Goal: Browse casually: Explore the website without a specific task or goal

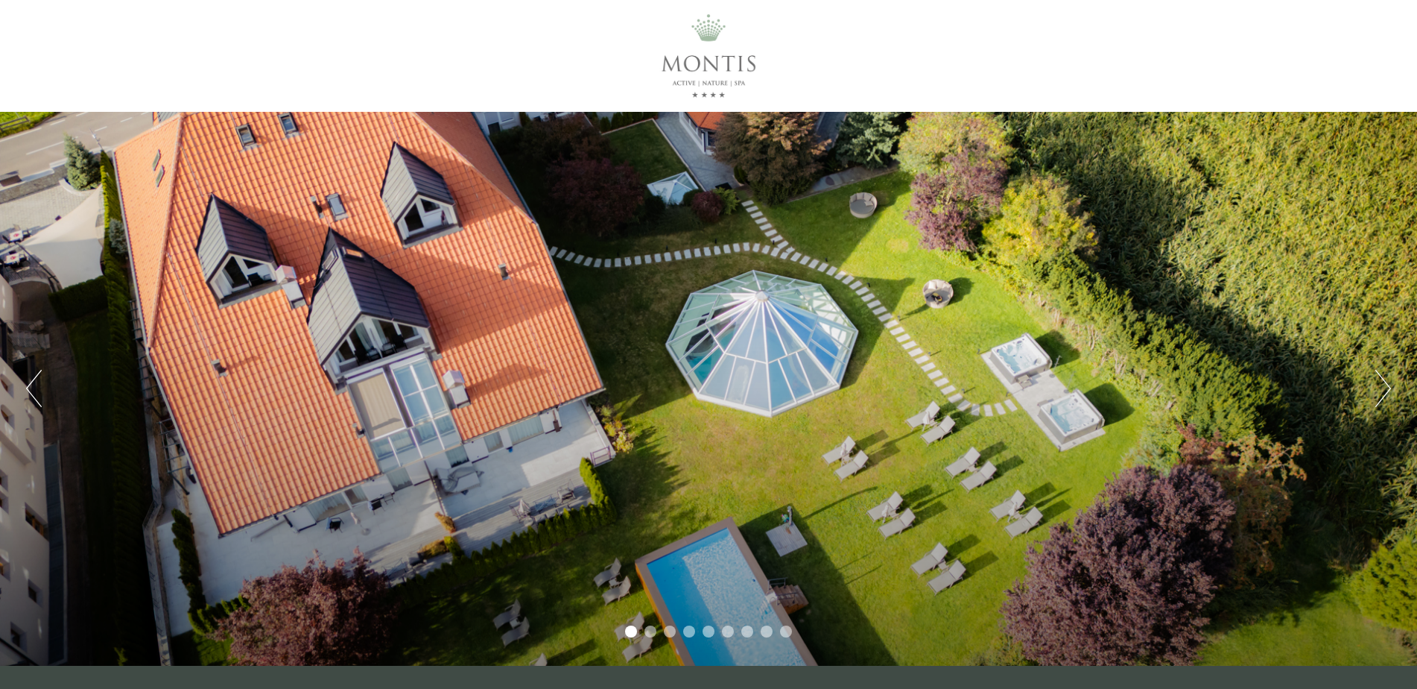
click at [1388, 390] on button "Next" at bounding box center [1384, 388] width 16 height 37
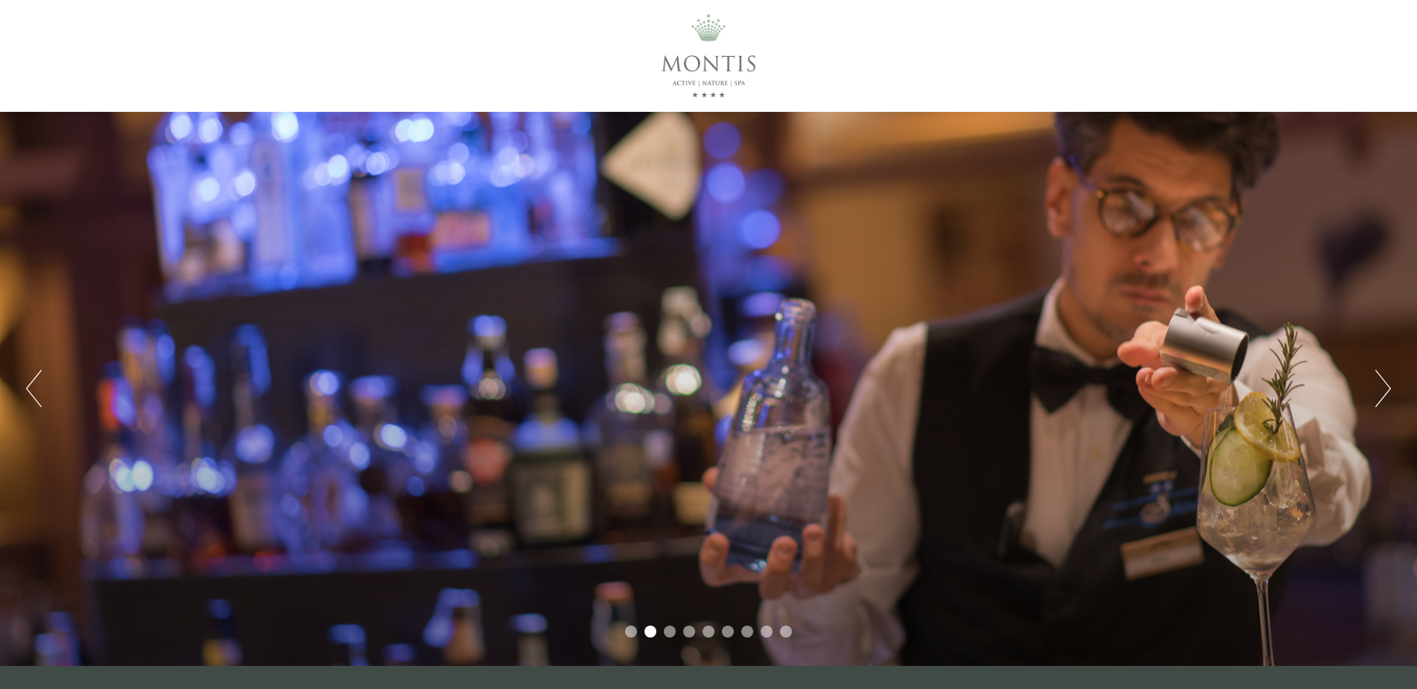
click at [1388, 390] on button "Next" at bounding box center [1384, 388] width 16 height 37
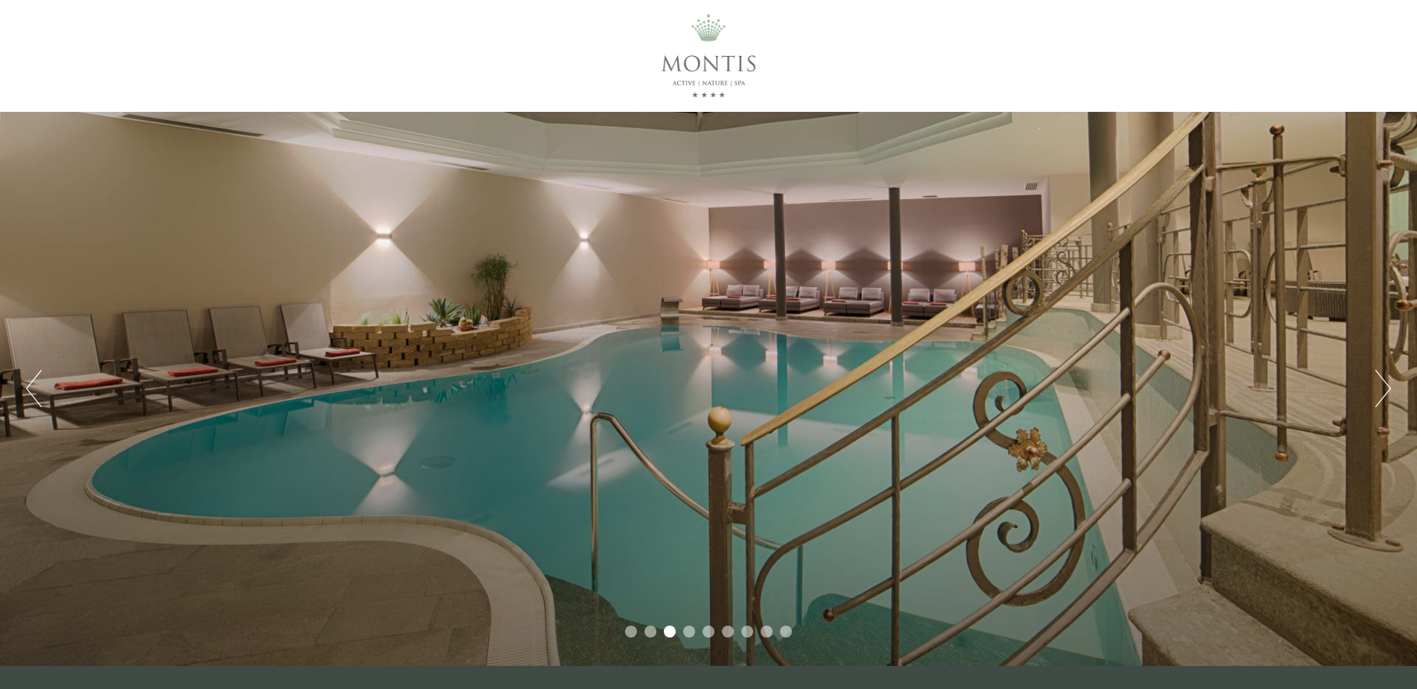
click at [1388, 390] on button "Next" at bounding box center [1384, 388] width 16 height 37
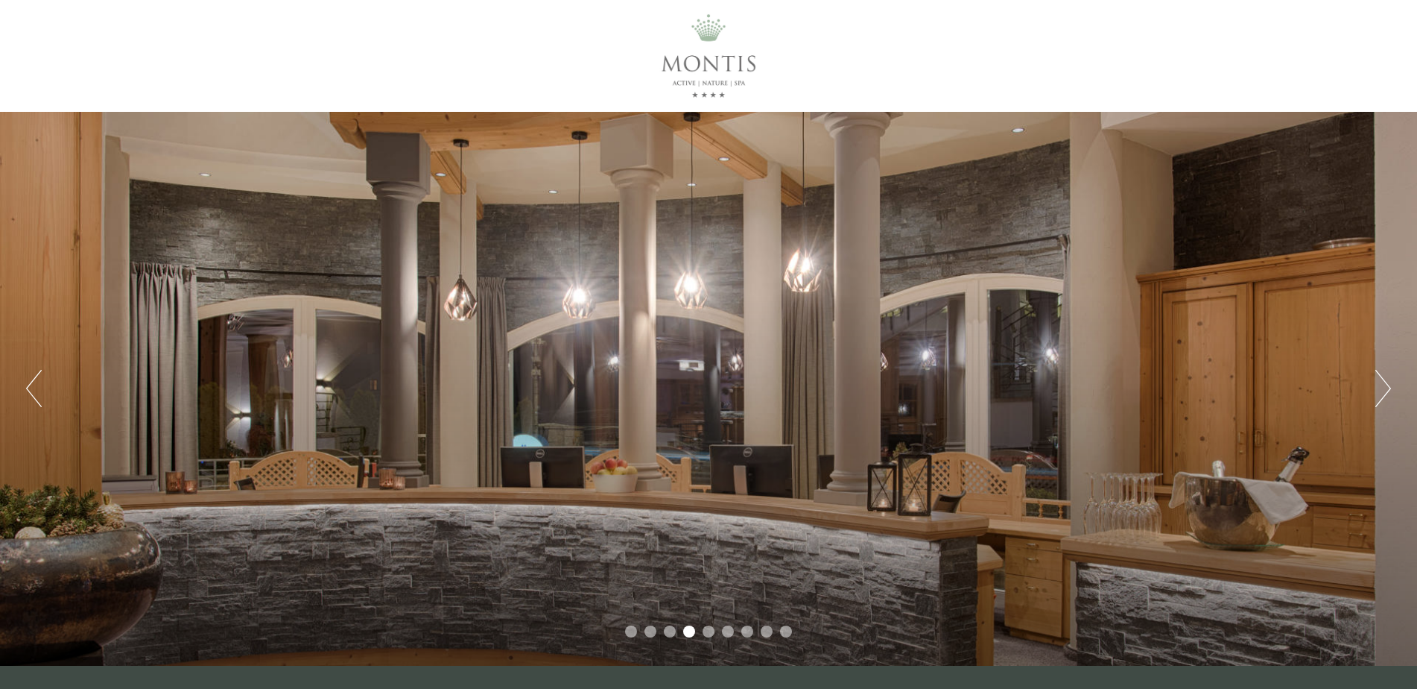
click at [1388, 390] on button "Next" at bounding box center [1384, 388] width 16 height 37
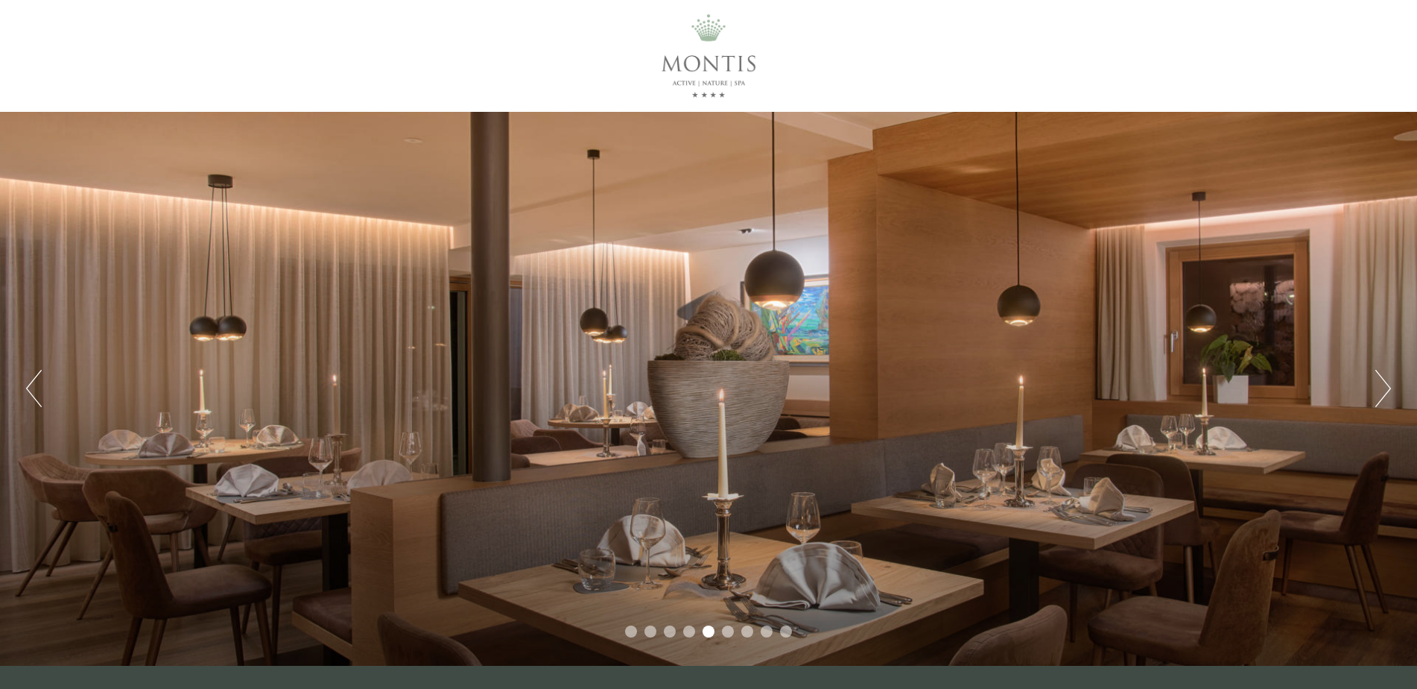
click at [1388, 390] on button "Next" at bounding box center [1384, 388] width 16 height 37
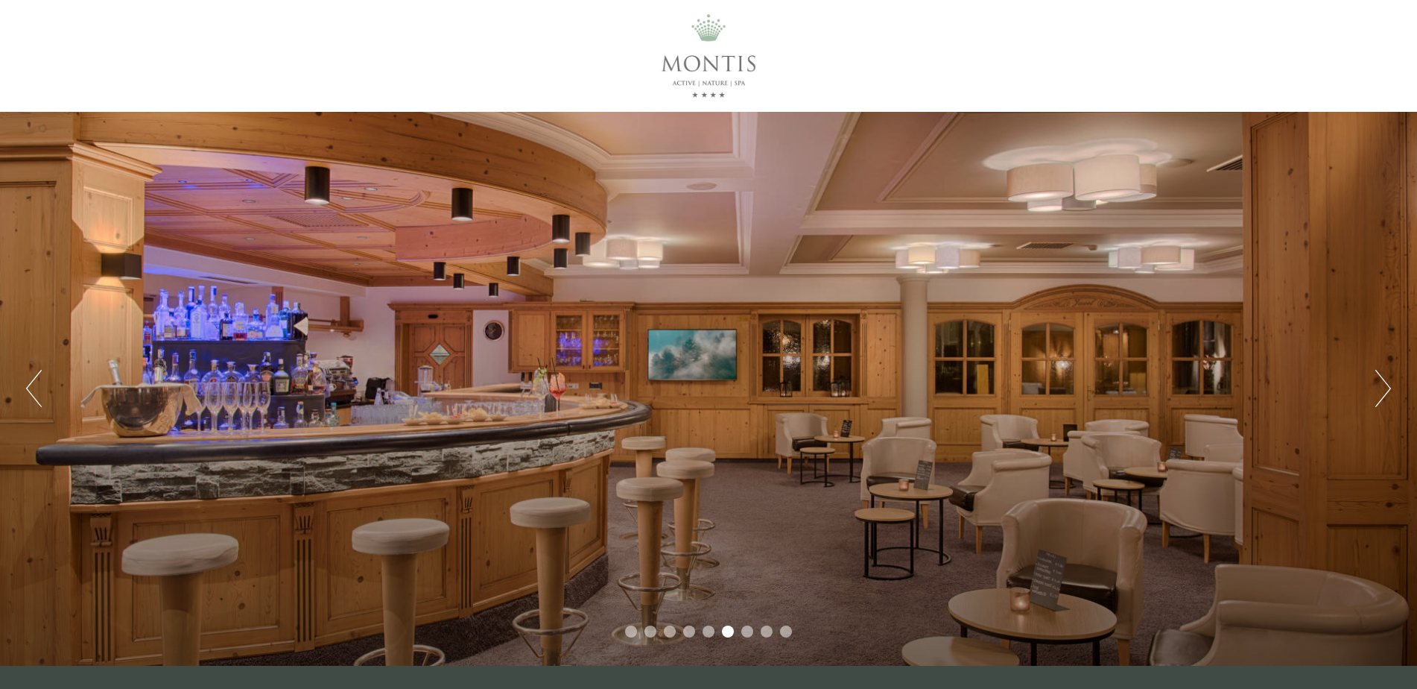
click at [1388, 390] on button "Next" at bounding box center [1384, 388] width 16 height 37
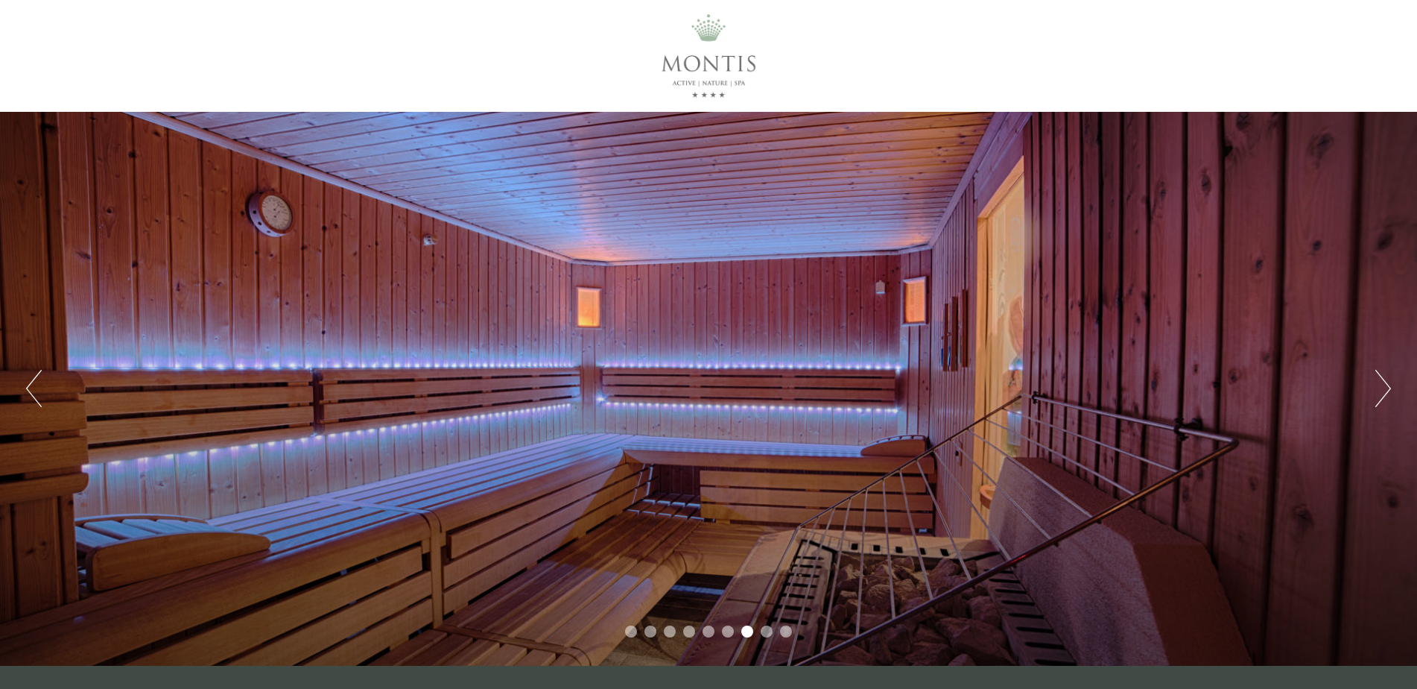
click at [1388, 390] on button "Next" at bounding box center [1384, 388] width 16 height 37
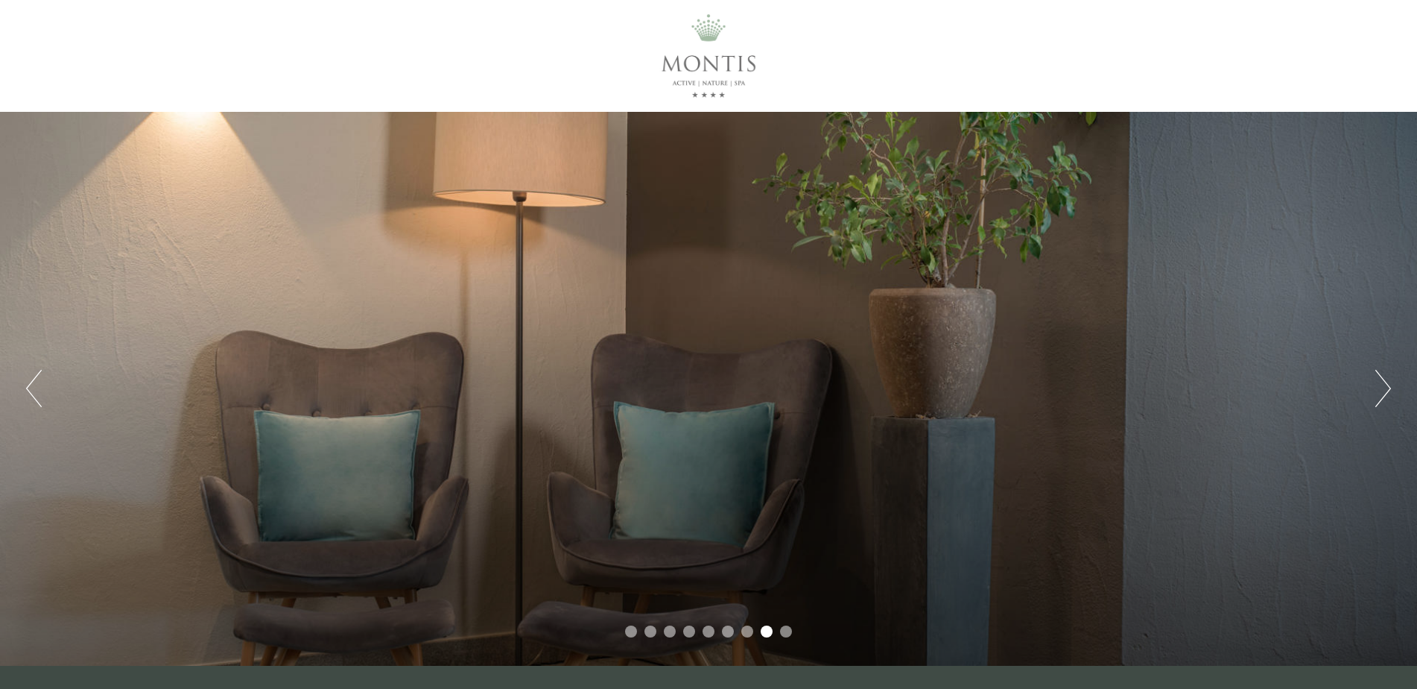
click at [1388, 390] on button "Next" at bounding box center [1384, 388] width 16 height 37
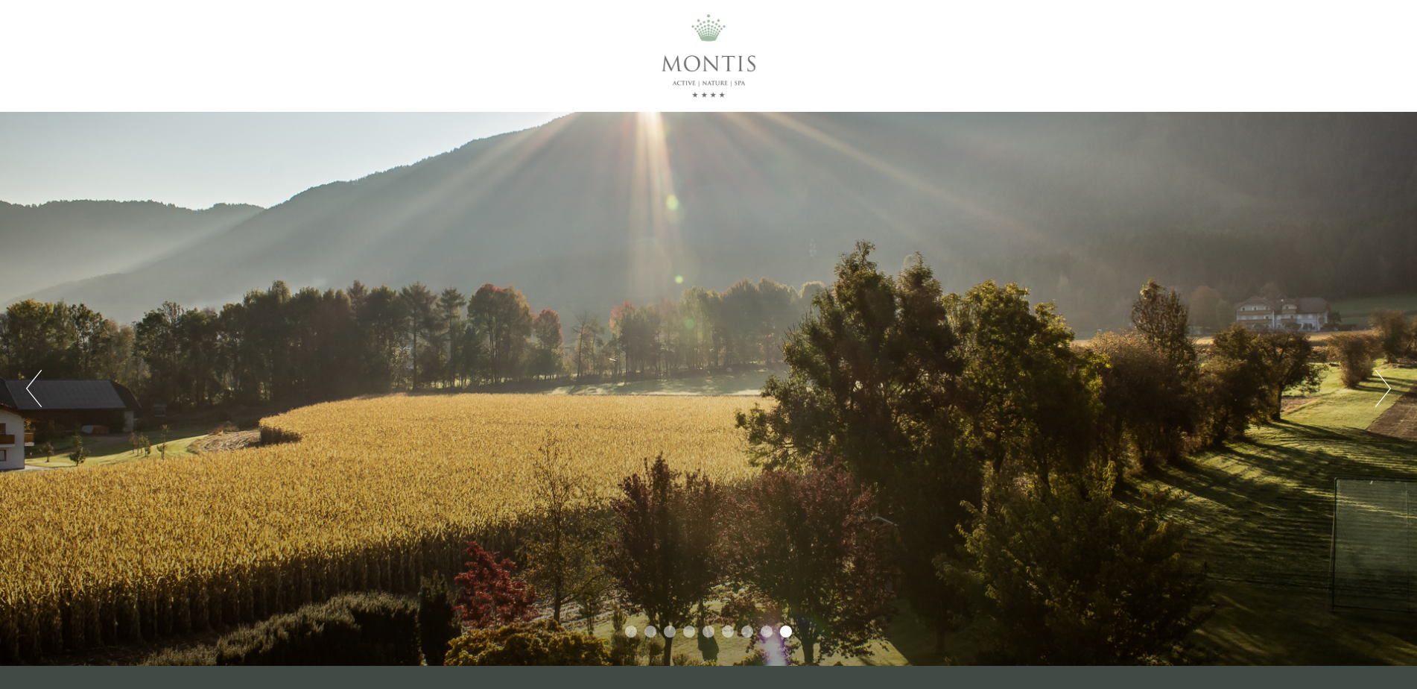
click at [1388, 390] on button "Next" at bounding box center [1384, 388] width 16 height 37
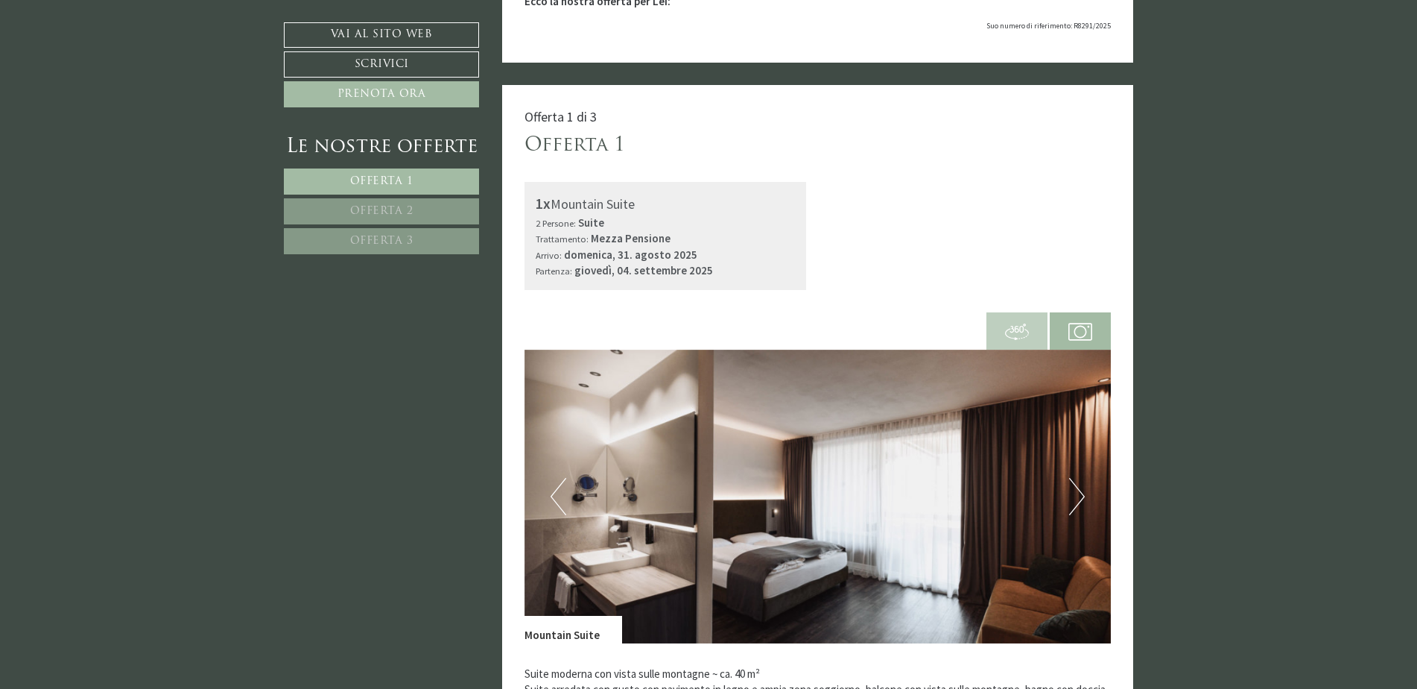
scroll to position [1043, 0]
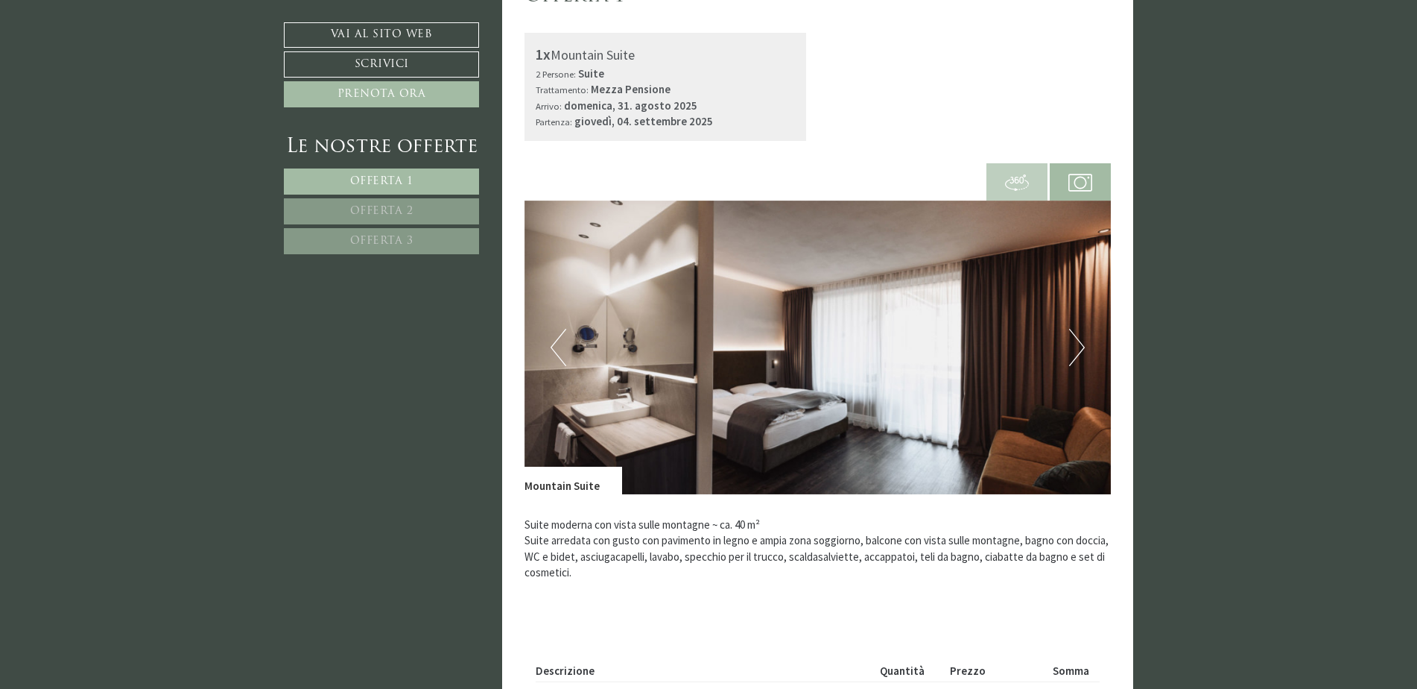
click at [1081, 349] on button "Next" at bounding box center [1077, 347] width 16 height 37
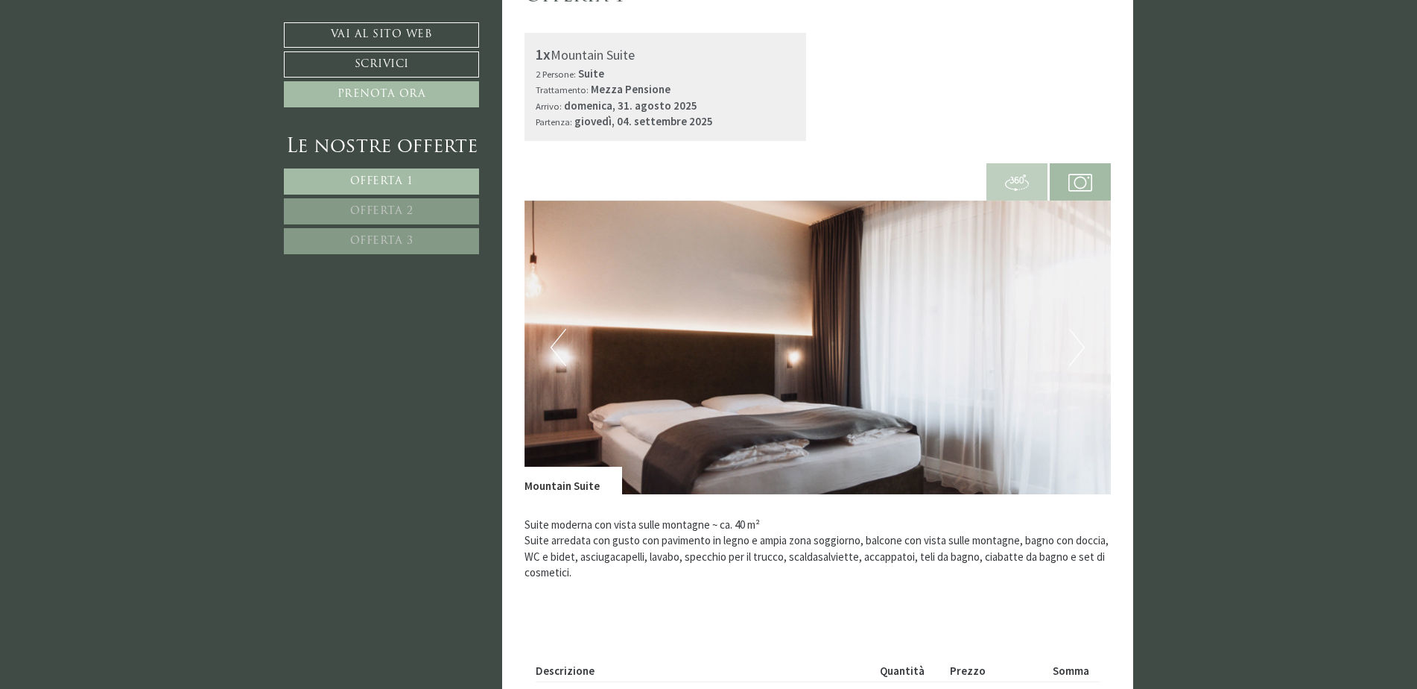
click at [1081, 349] on button "Next" at bounding box center [1077, 347] width 16 height 37
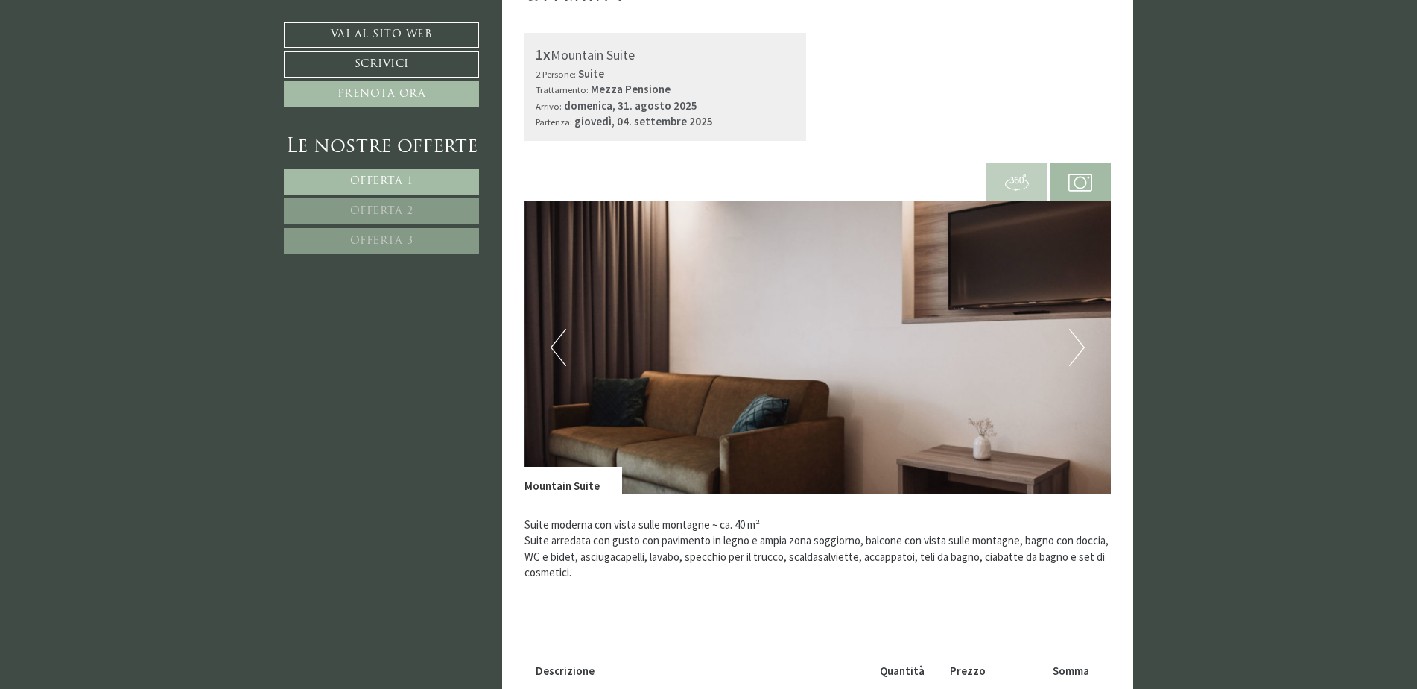
click at [1081, 349] on button "Next" at bounding box center [1077, 347] width 16 height 37
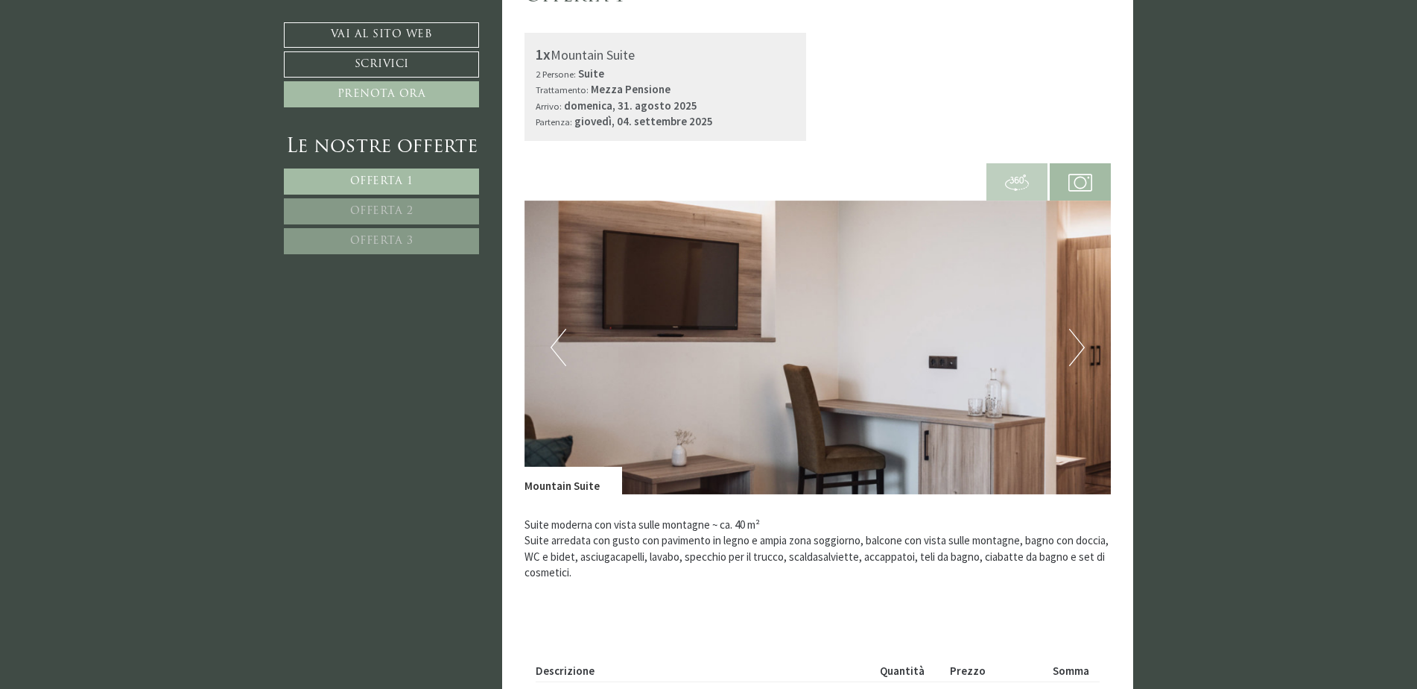
click at [1081, 349] on button "Next" at bounding box center [1077, 347] width 16 height 37
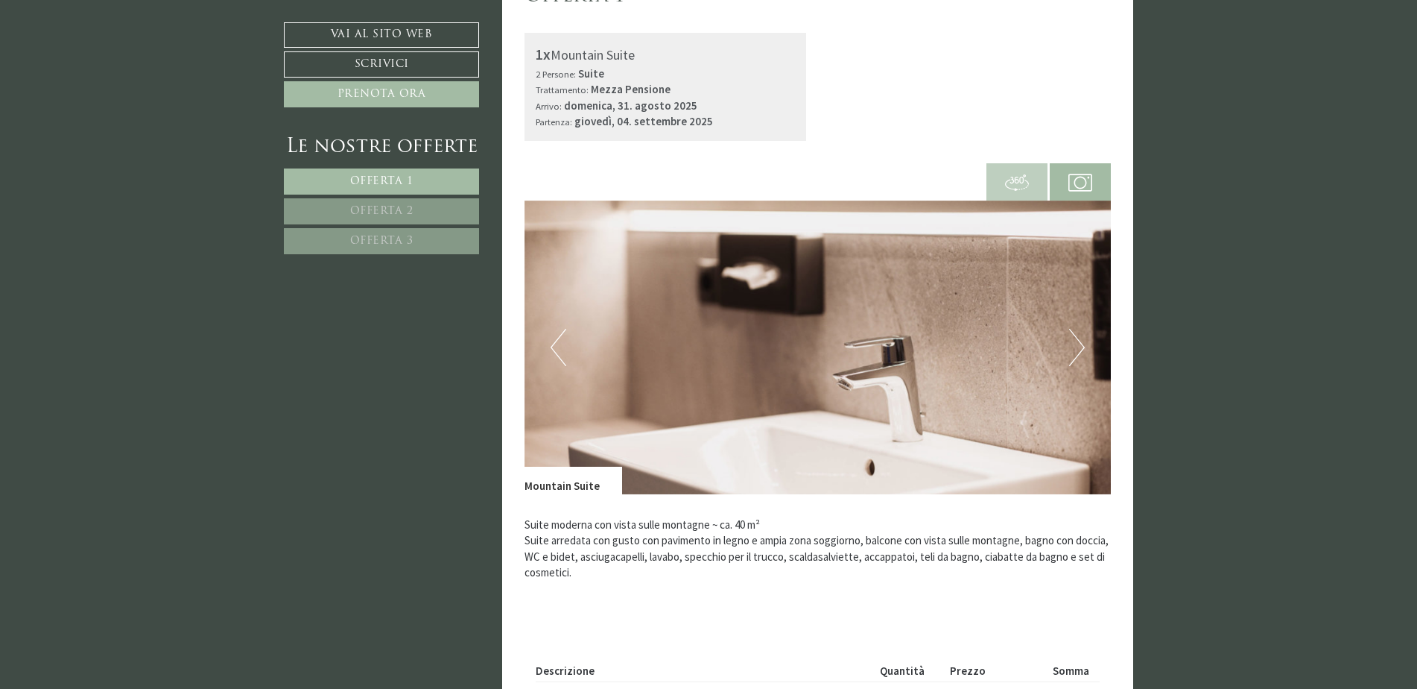
click at [1081, 349] on button "Next" at bounding box center [1077, 347] width 16 height 37
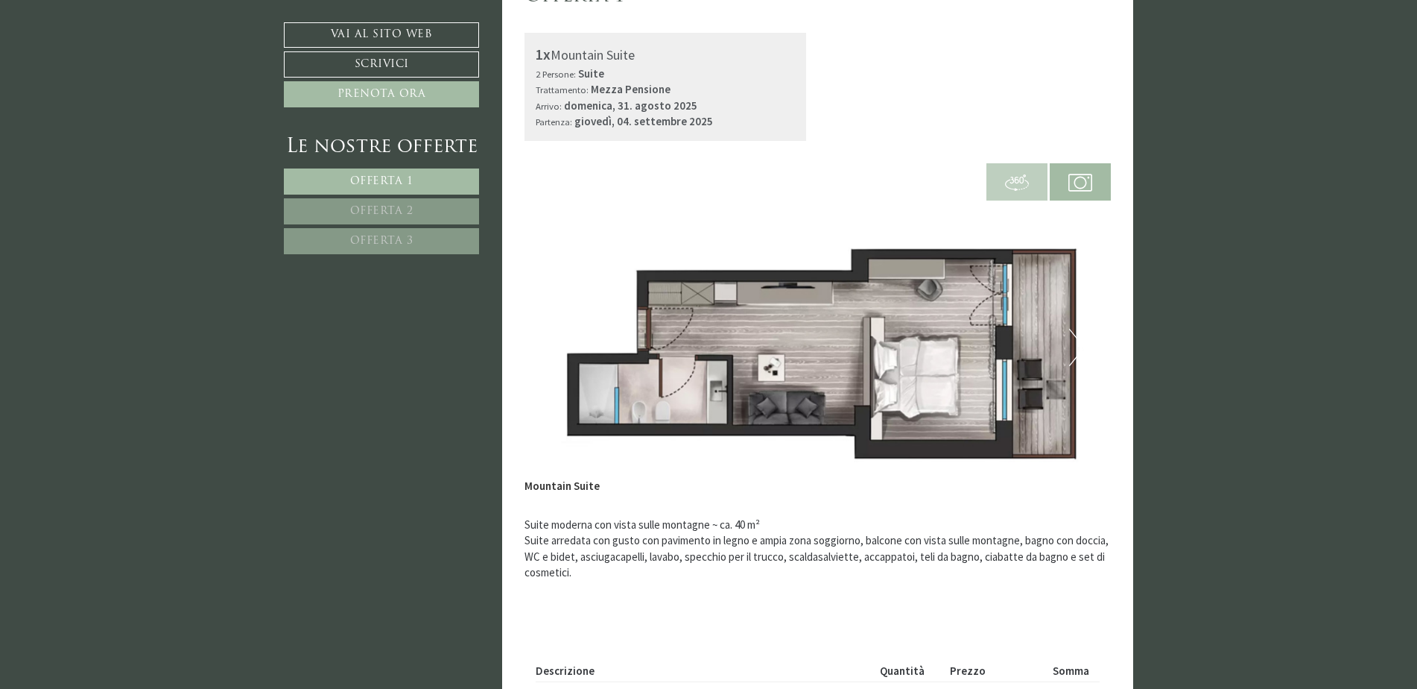
click at [1010, 180] on img at bounding box center [1017, 183] width 24 height 24
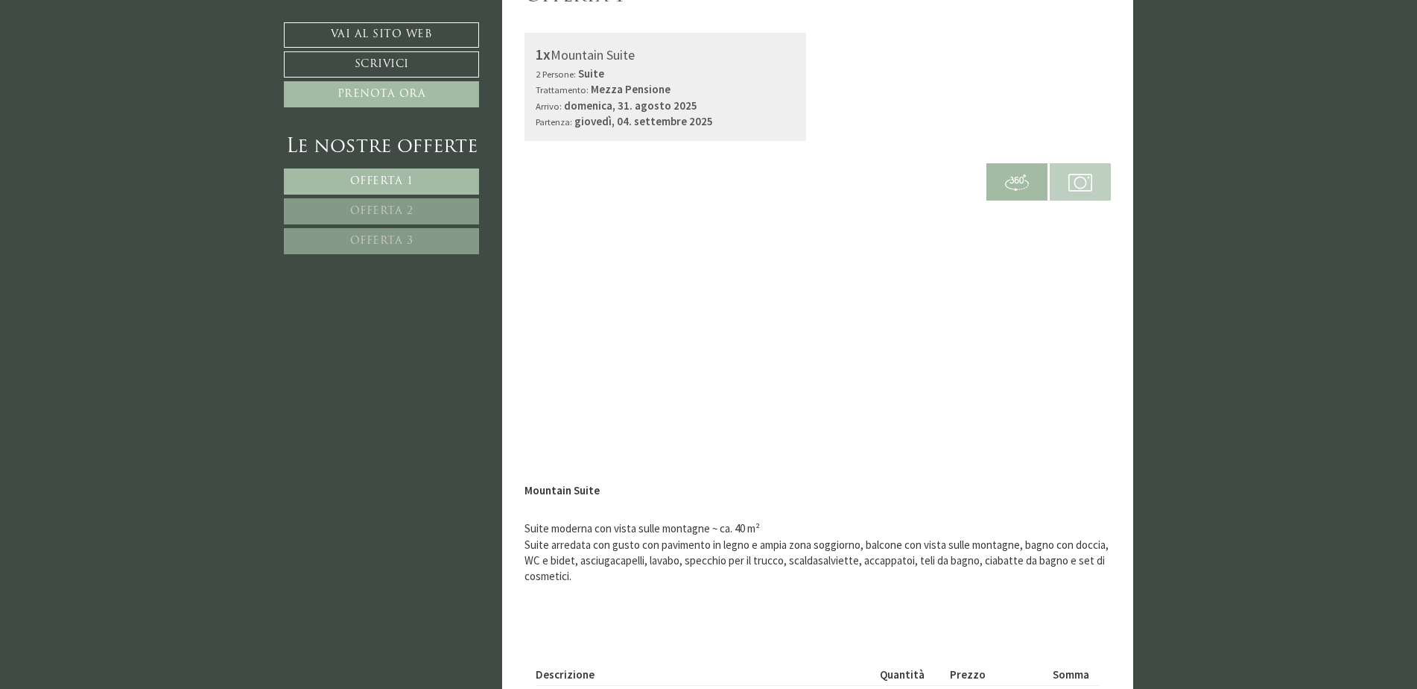
click at [1061, 180] on span at bounding box center [1080, 181] width 61 height 51
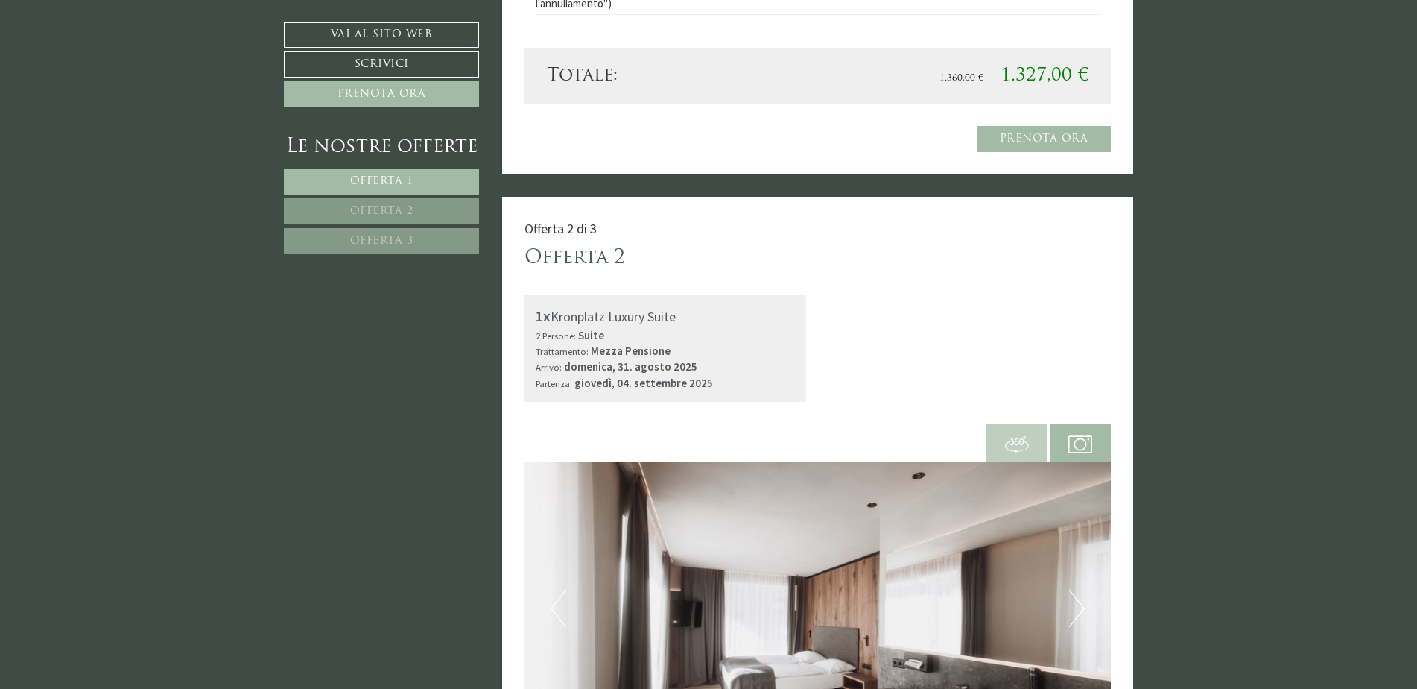
scroll to position [2087, 0]
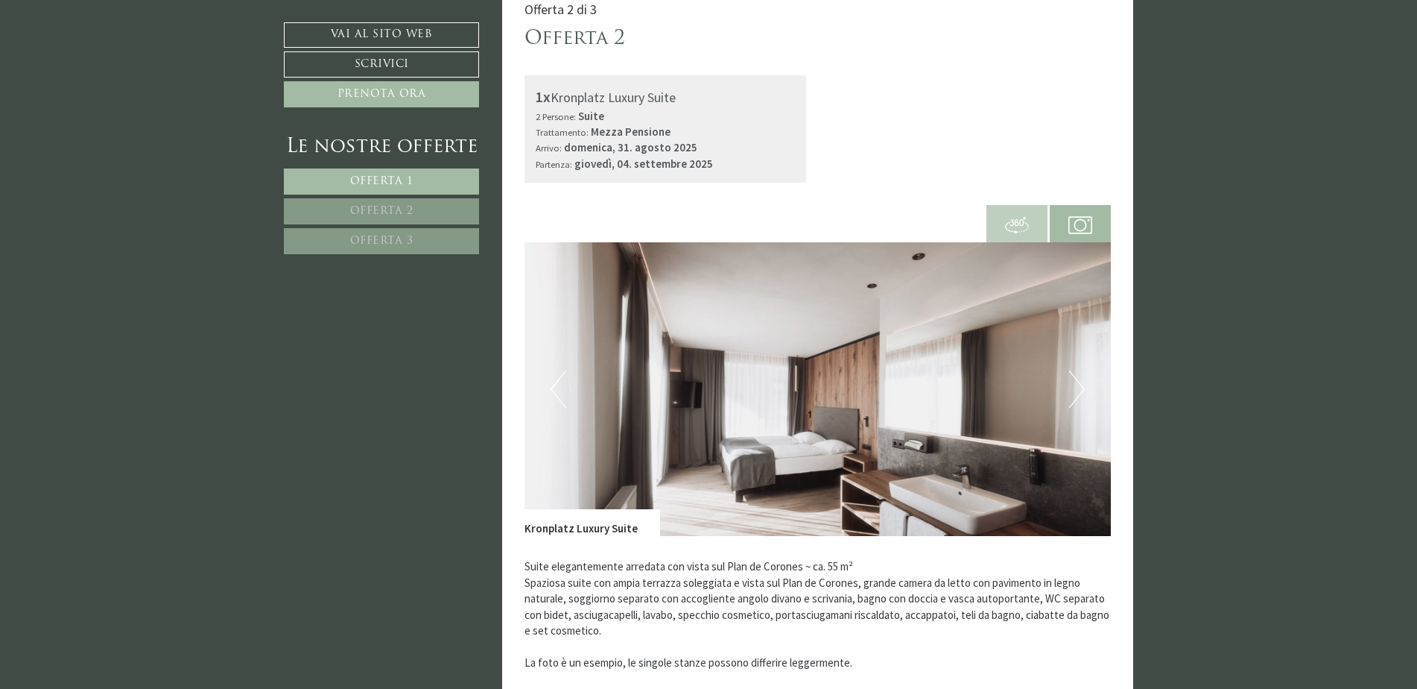
click at [1010, 222] on img at bounding box center [1017, 225] width 24 height 24
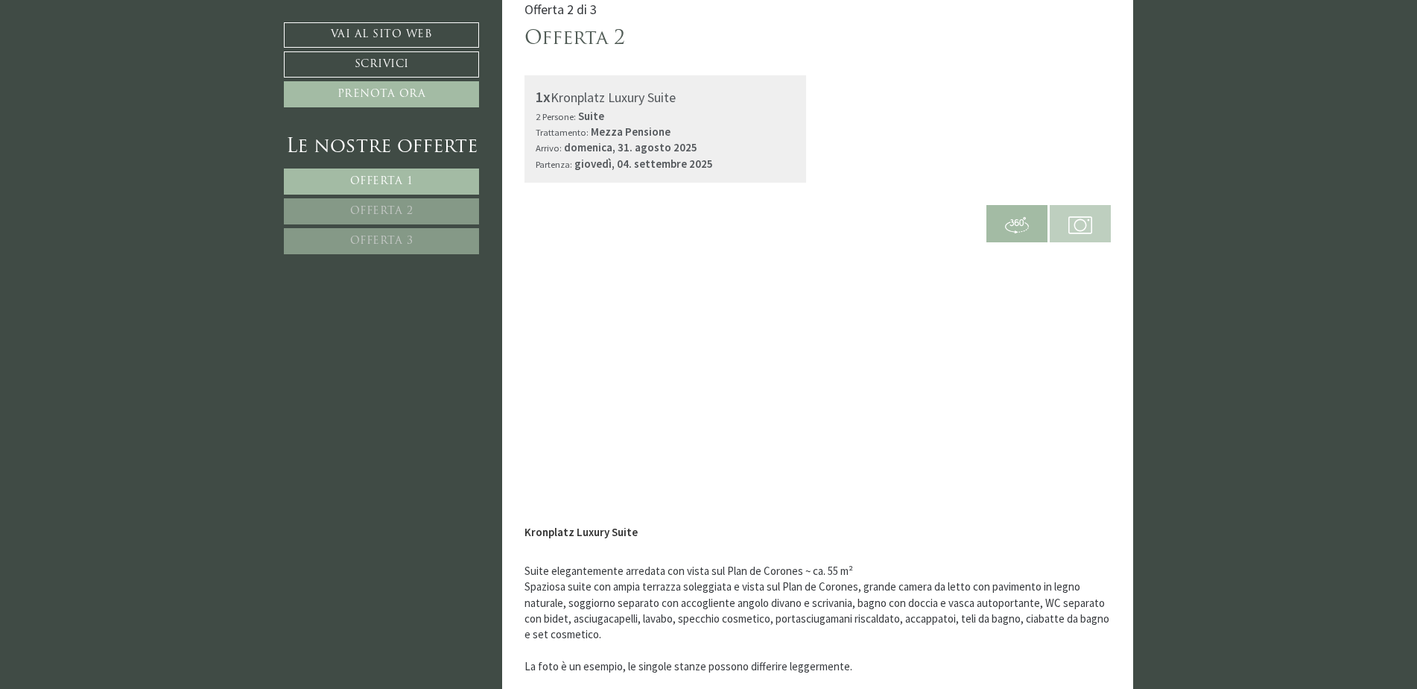
click at [1082, 221] on img at bounding box center [1081, 225] width 24 height 24
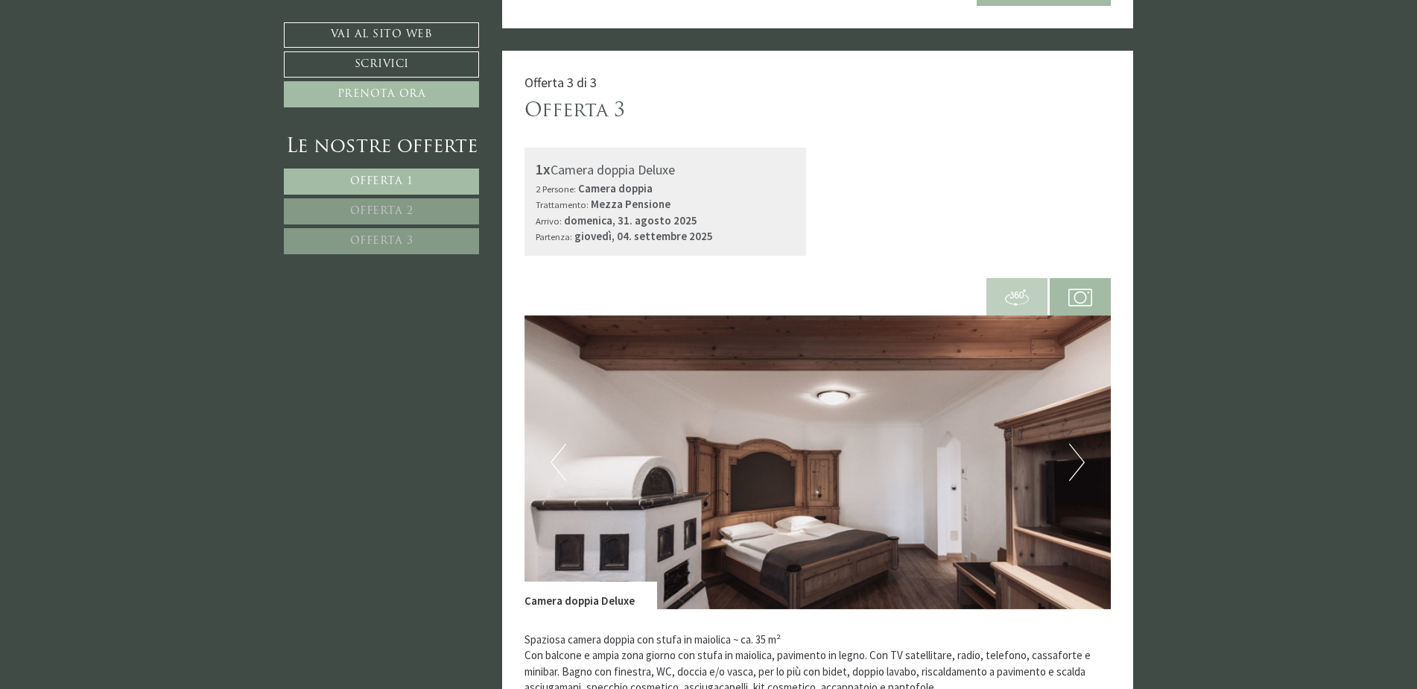
scroll to position [3204, 0]
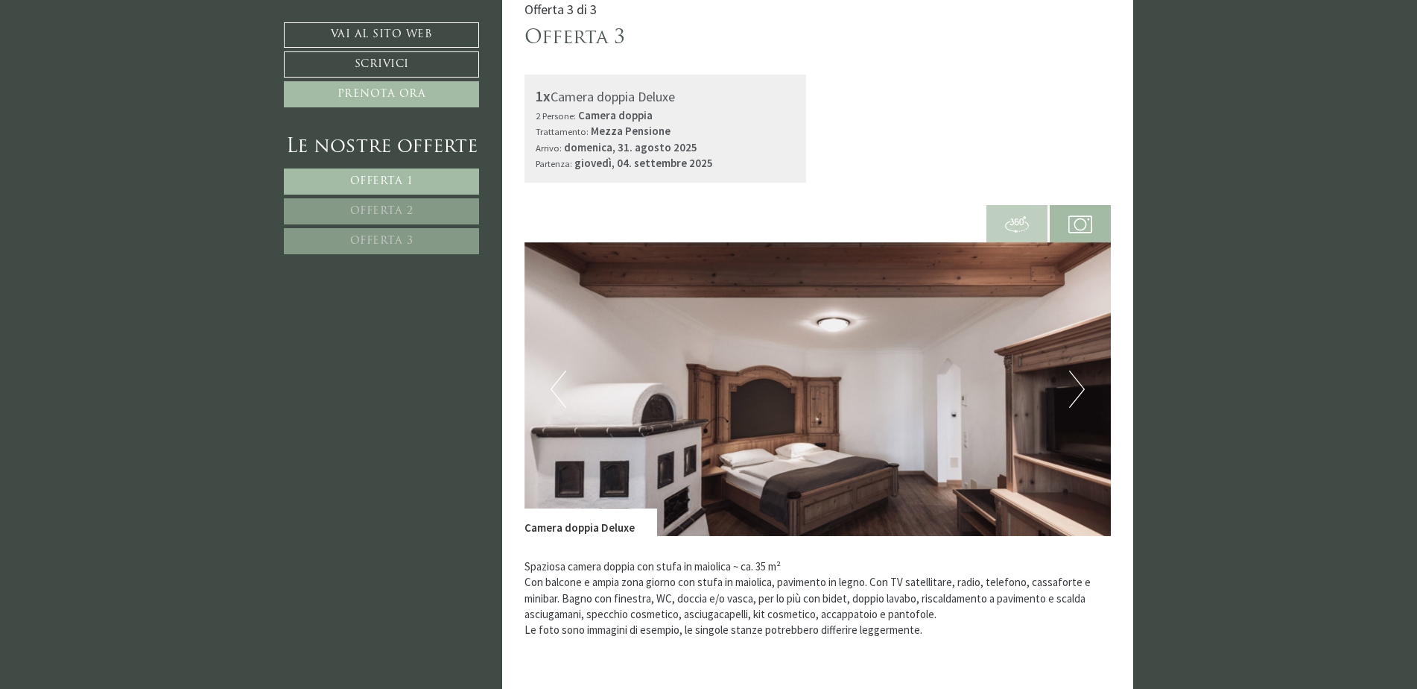
click at [1085, 396] on img at bounding box center [818, 389] width 587 height 294
click at [1035, 224] on span at bounding box center [1017, 222] width 61 height 51
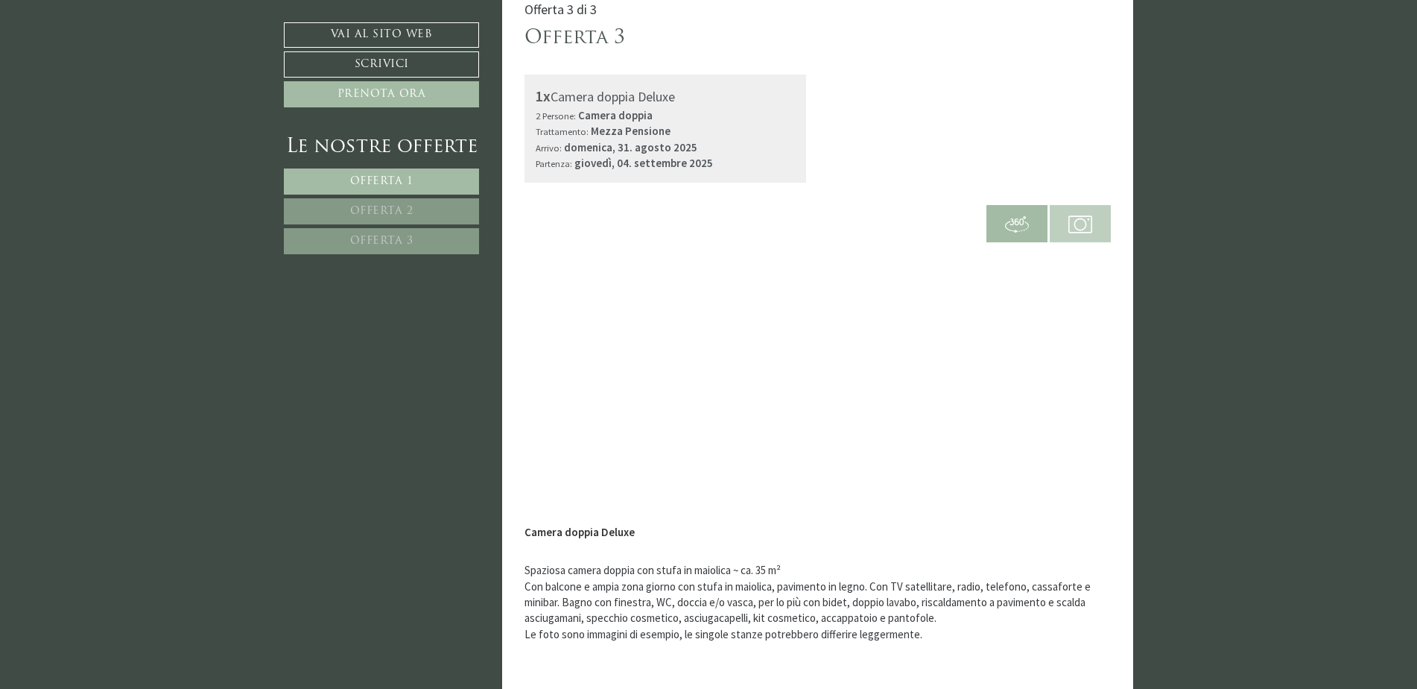
click at [1086, 227] on img at bounding box center [1081, 224] width 24 height 24
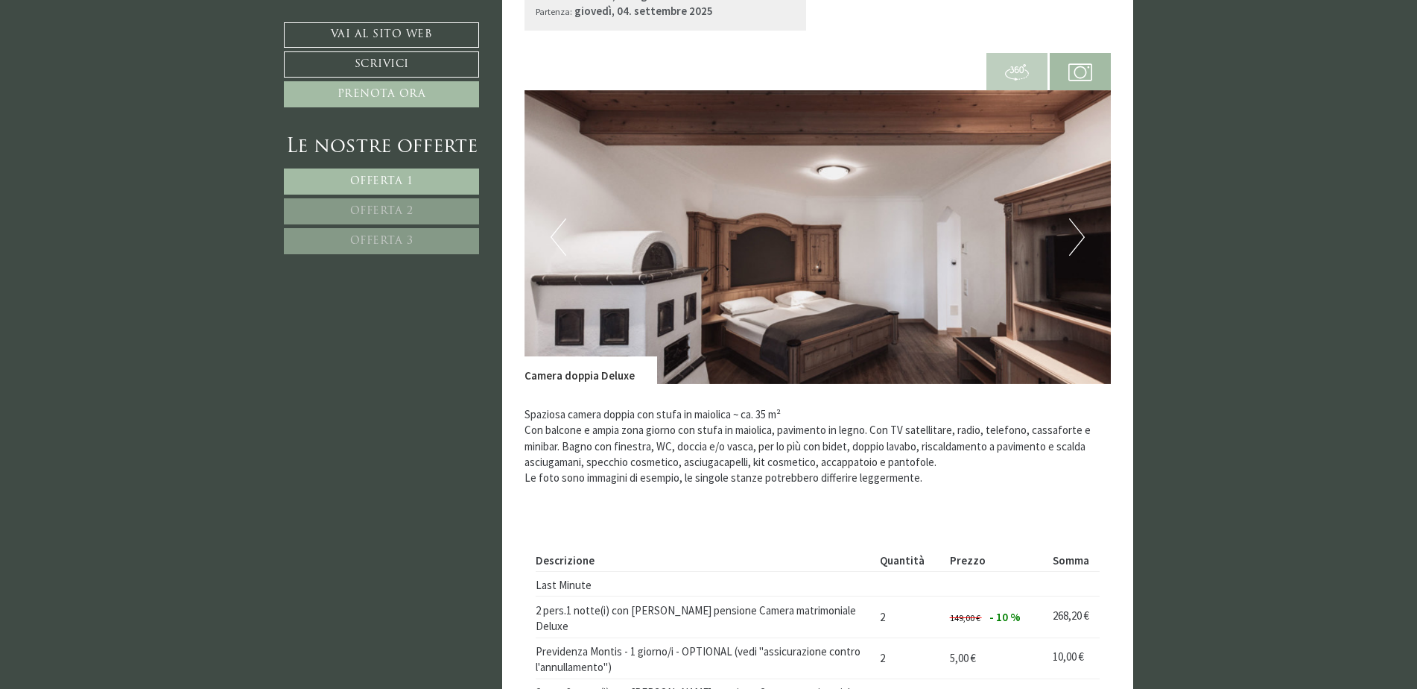
scroll to position [3651, 0]
